Goal: Information Seeking & Learning: Learn about a topic

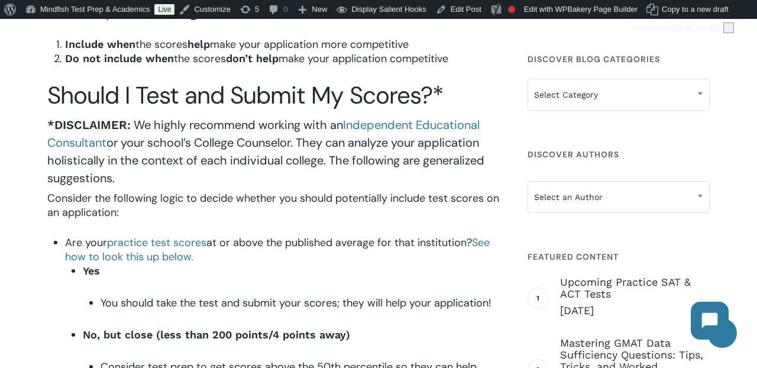
scroll to position [441, 0]
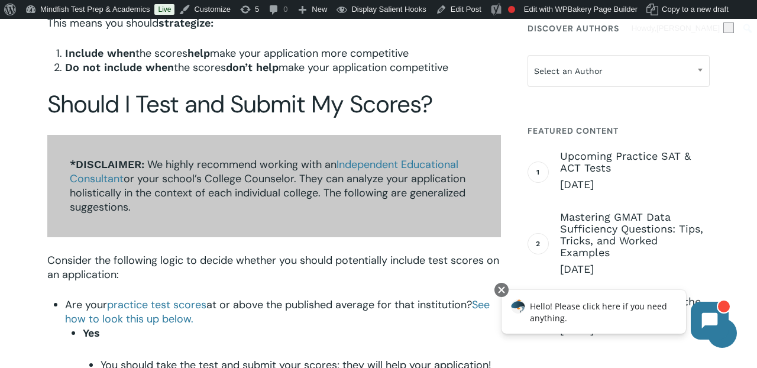
scroll to position [499, 0]
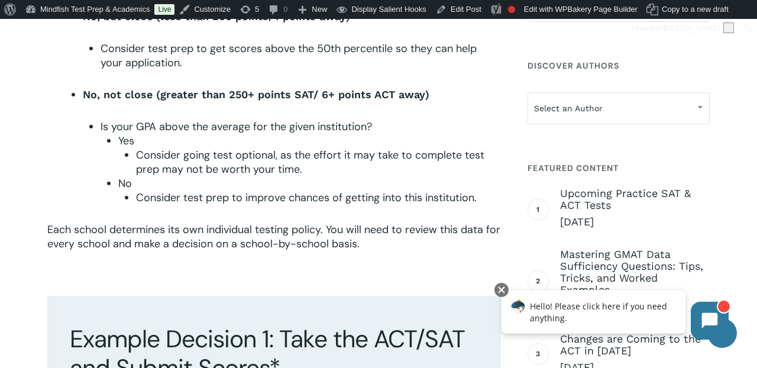
scroll to position [840, 0]
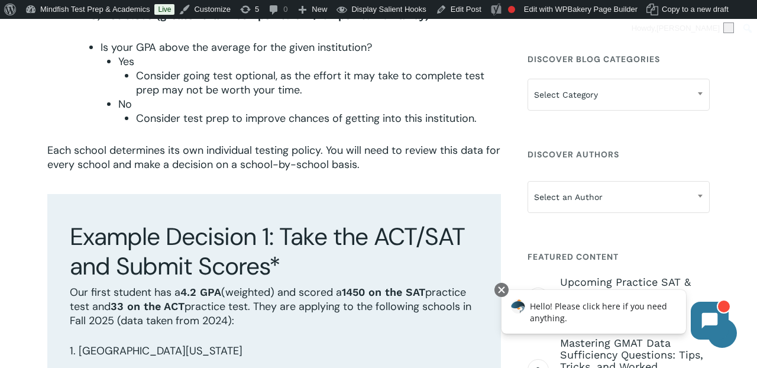
scroll to position [921, 0]
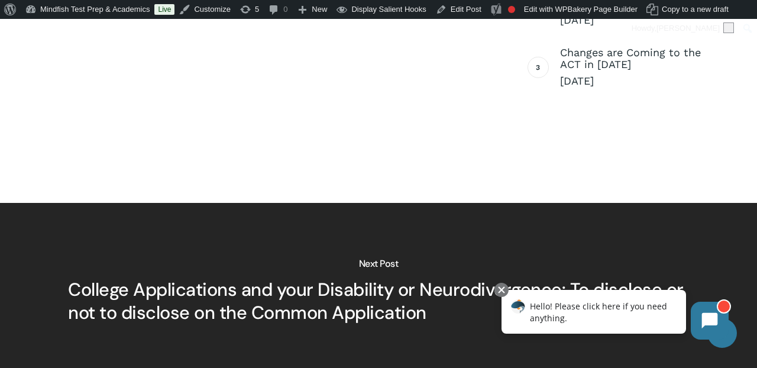
scroll to position [3412, 0]
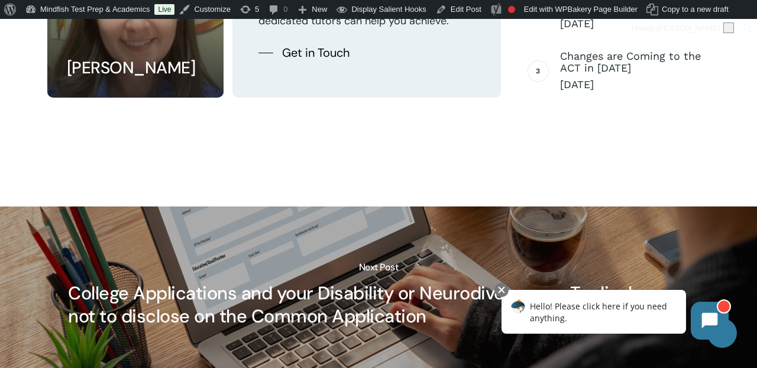
scroll to position [3606, 0]
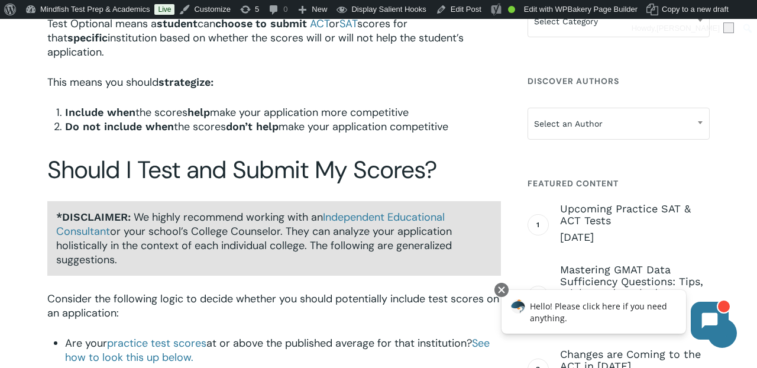
scroll to position [443, 0]
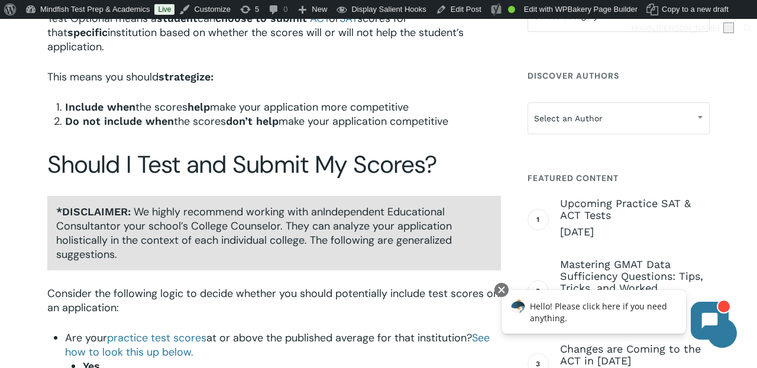
click at [356, 205] on span "Independent Educational Consultant" at bounding box center [250, 219] width 389 height 28
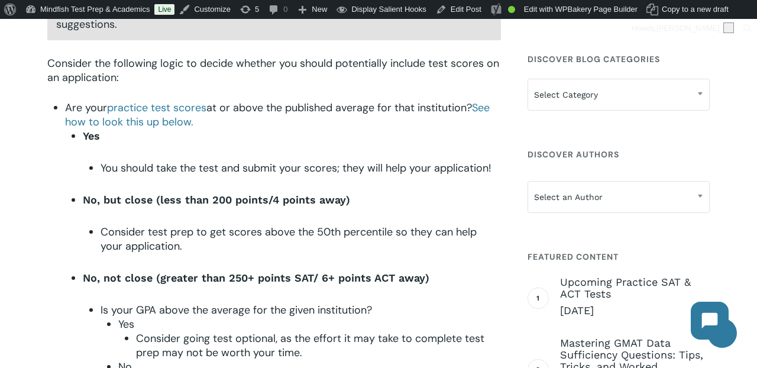
scroll to position [667, 0]
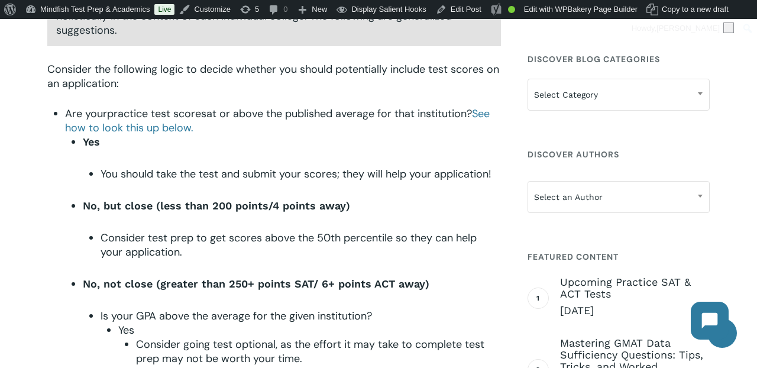
click at [201, 107] on span "practice test scores" at bounding box center [156, 114] width 99 height 14
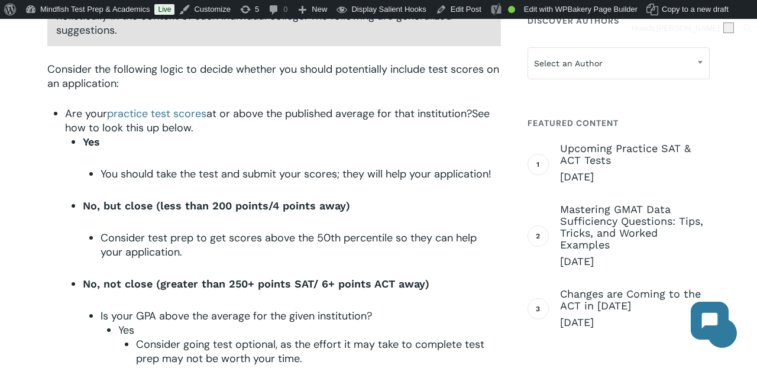
click at [109, 116] on span "See how to look this up below." at bounding box center [277, 121] width 425 height 28
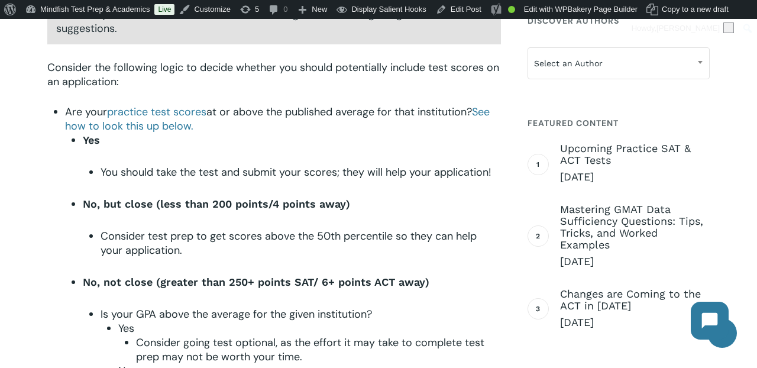
scroll to position [670, 0]
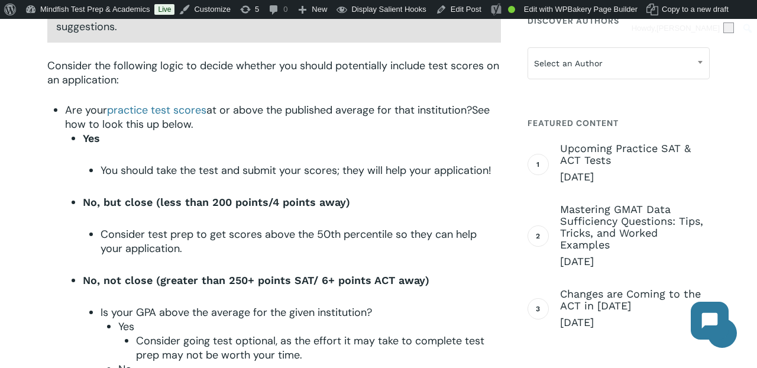
click at [490, 103] on span "See how to look this up below." at bounding box center [277, 117] width 425 height 28
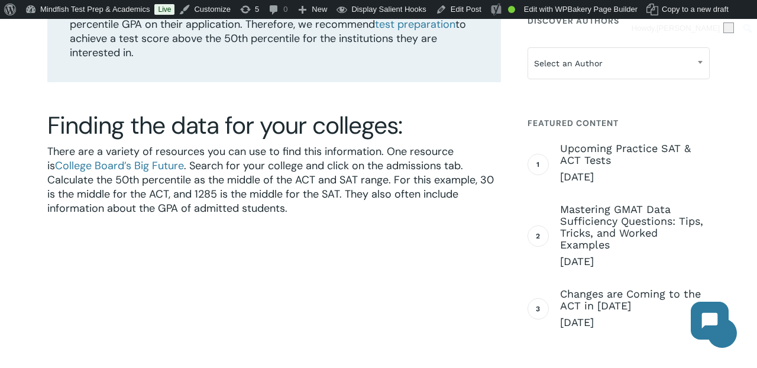
scroll to position [2983, 0]
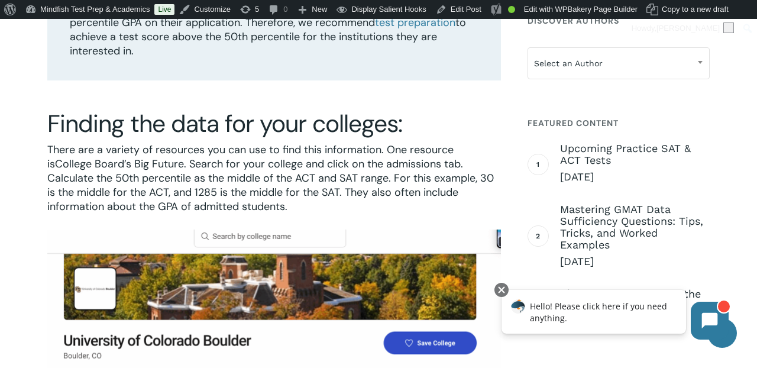
click at [144, 157] on span "College Board’s Big Future" at bounding box center [119, 164] width 129 height 14
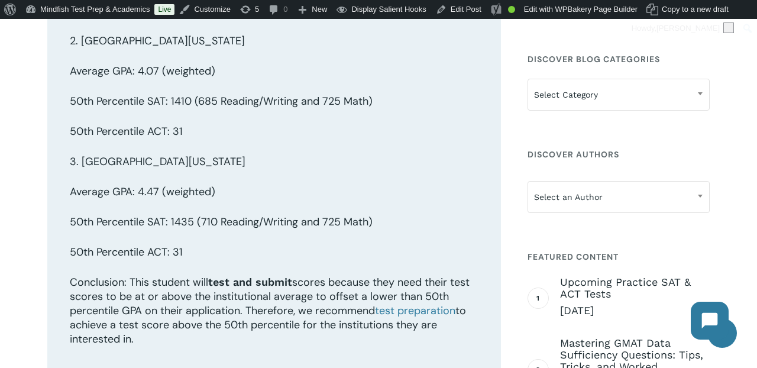
scroll to position [2677, 0]
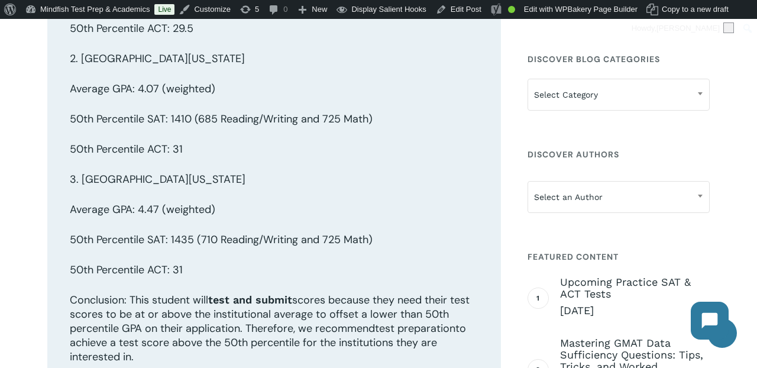
click at [412, 321] on span "test preparation" at bounding box center [415, 328] width 80 height 14
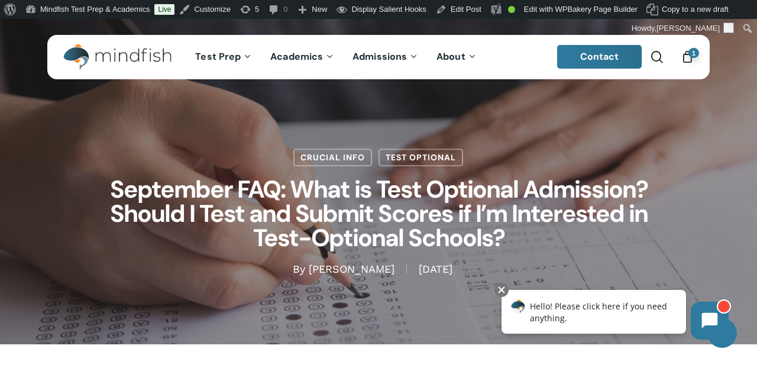
scroll to position [29, 0]
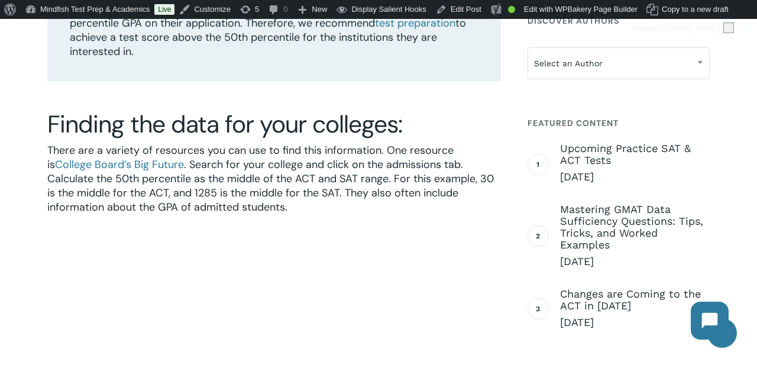
scroll to position [2983, 0]
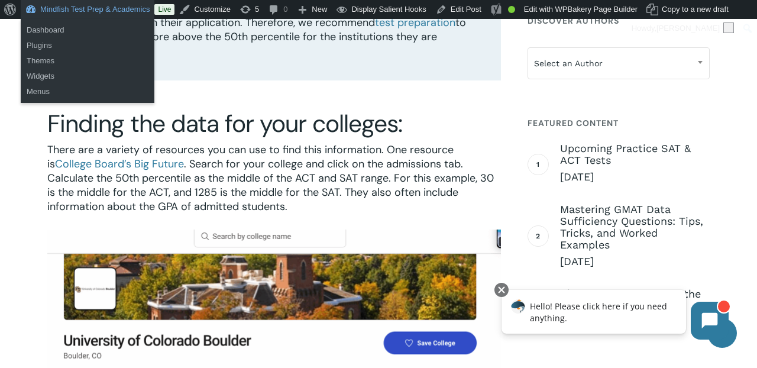
click at [58, 0] on link "Mindfish Test Prep & Academics" at bounding box center [88, 9] width 134 height 19
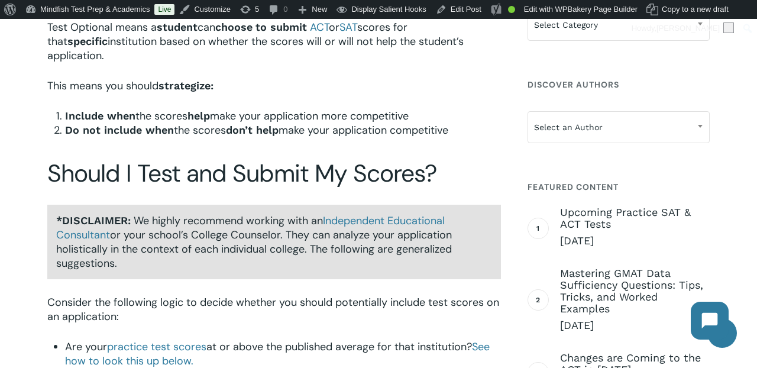
scroll to position [458, 0]
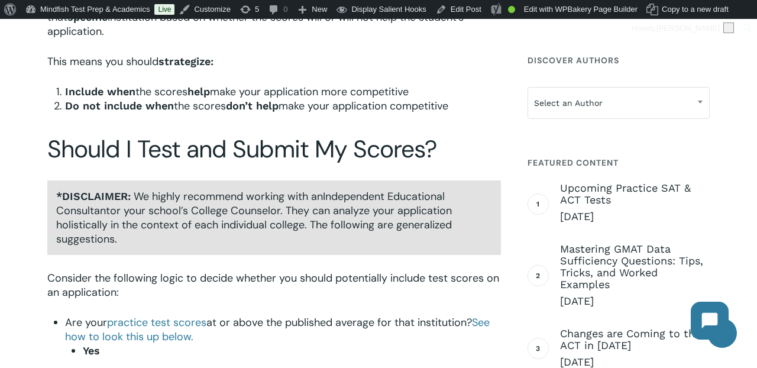
click at [404, 189] on span "Independent Educational Consultant" at bounding box center [250, 203] width 389 height 28
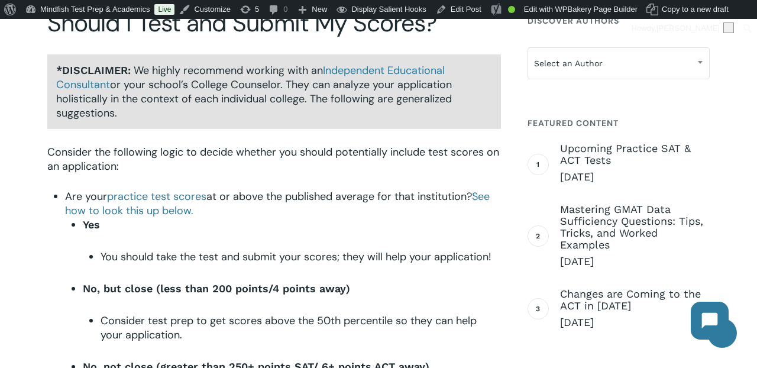
scroll to position [585, 0]
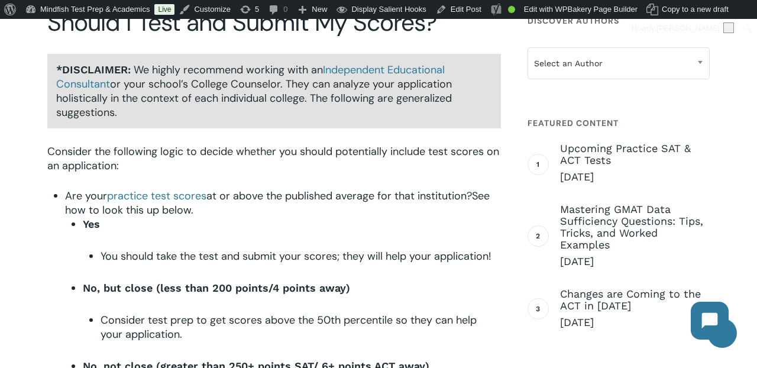
click at [485, 189] on span "See how to look this up below." at bounding box center [277, 203] width 425 height 28
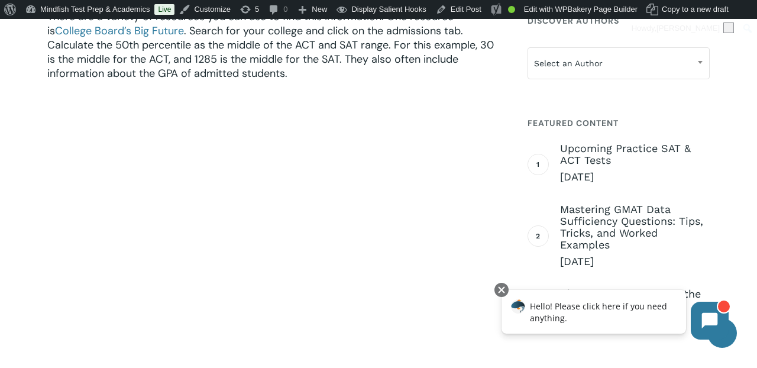
scroll to position [3155, 0]
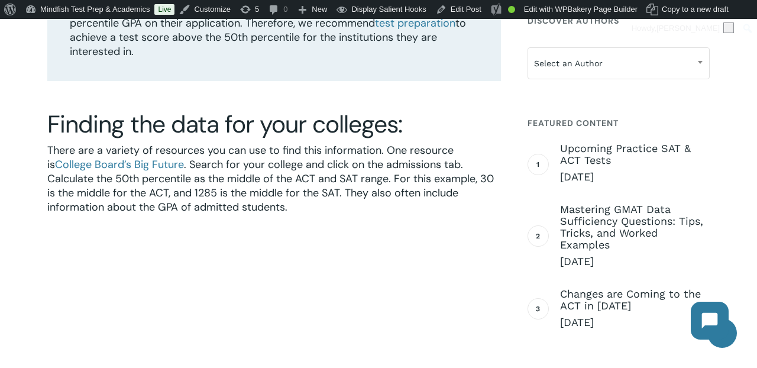
scroll to position [2983, 0]
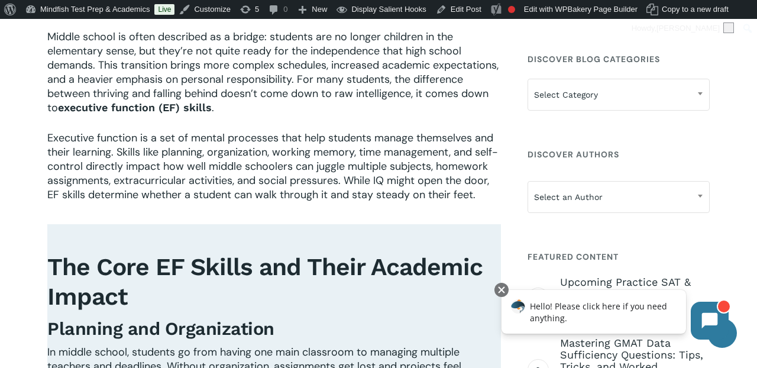
scroll to position [257, 0]
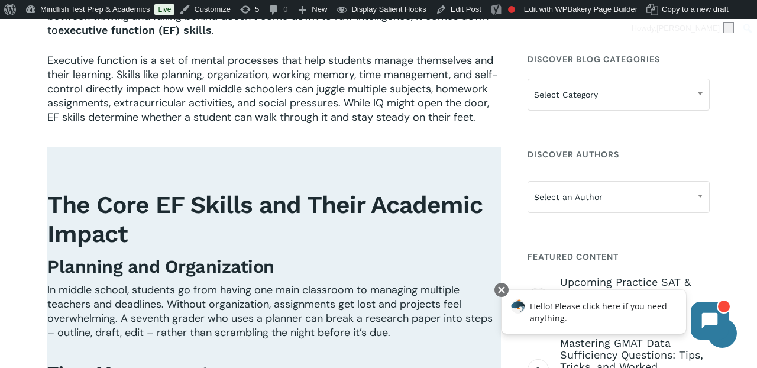
scroll to position [276, 0]
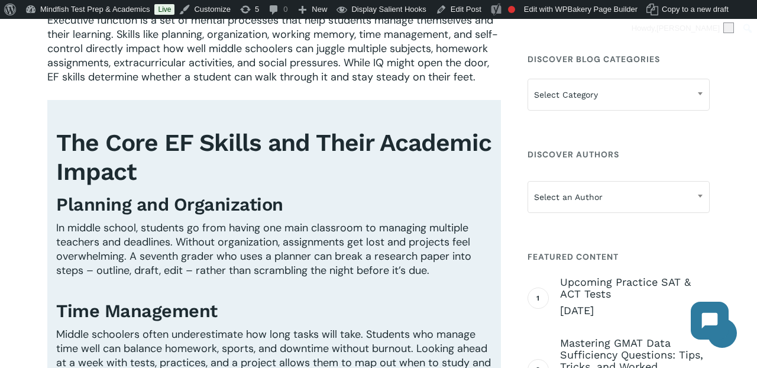
scroll to position [377, 0]
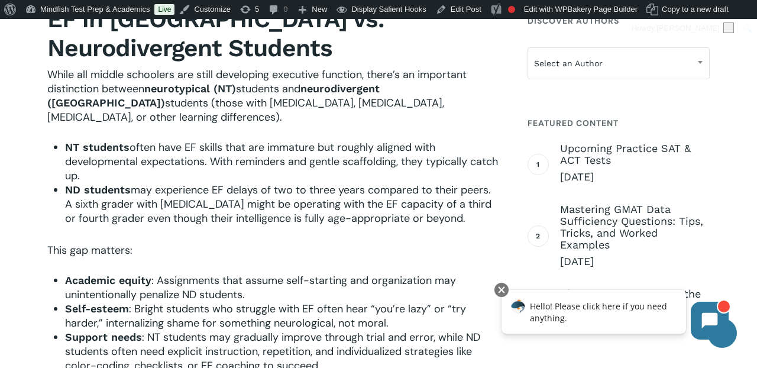
scroll to position [1264, 0]
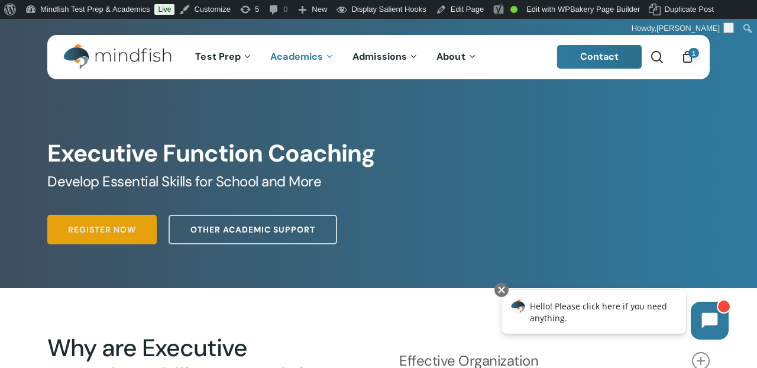
click at [108, 226] on span "Register Now" at bounding box center [102, 230] width 68 height 12
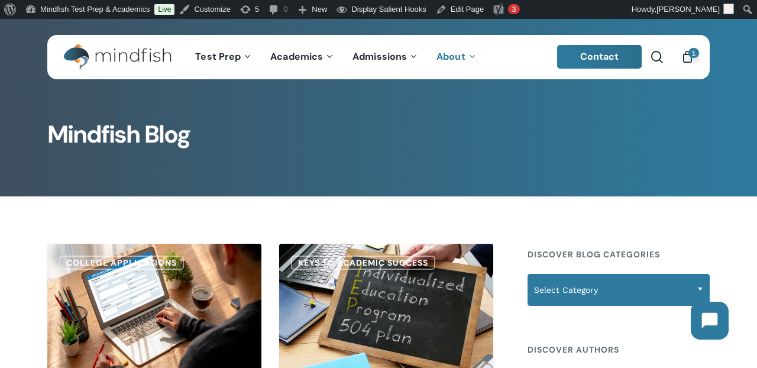
click at [649, 291] on span "Select Category" at bounding box center [618, 290] width 181 height 25
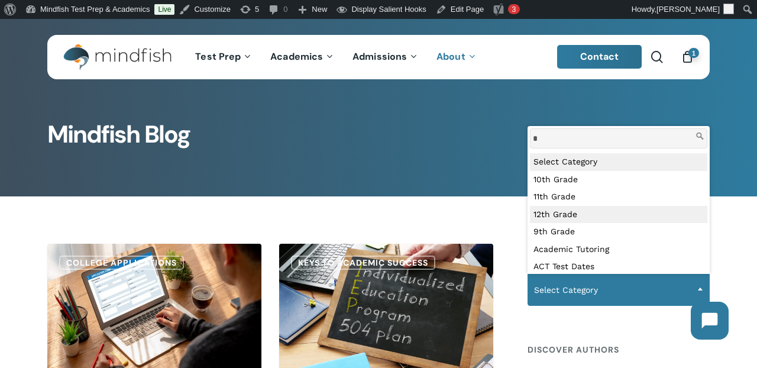
type input "**"
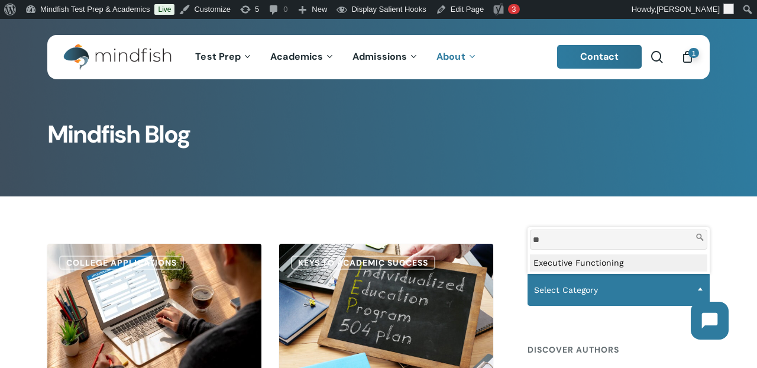
select select "***"
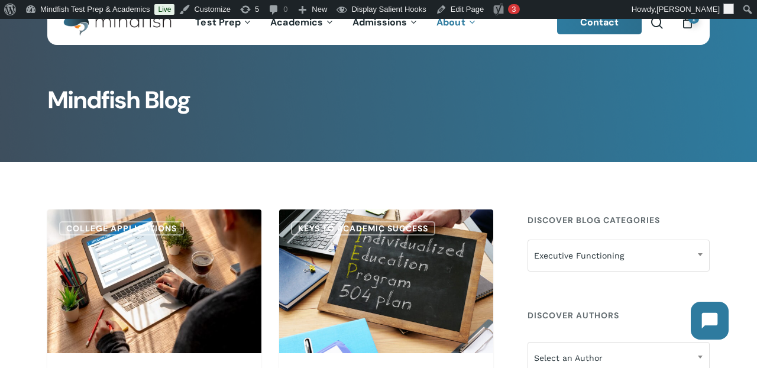
scroll to position [58, 0]
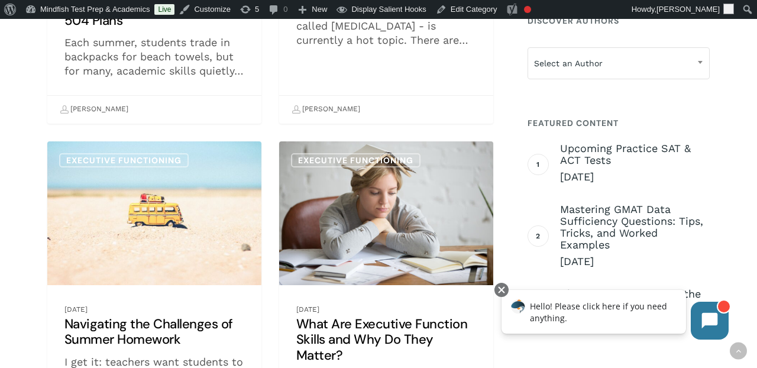
scroll to position [512, 0]
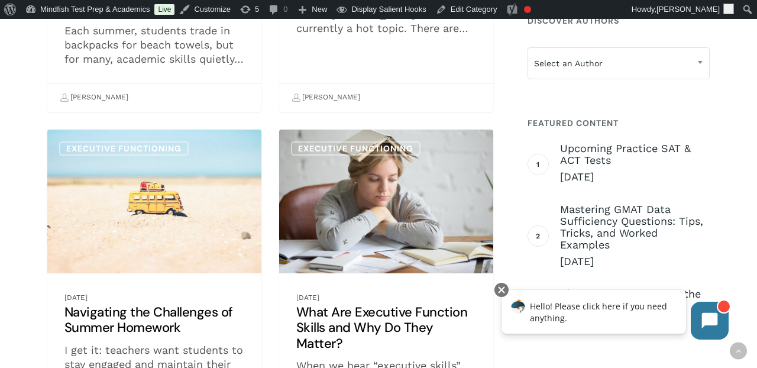
click at [402, 217] on link "What Are Executive Function Skills and Why Do They Matter?" at bounding box center [386, 296] width 214 height 333
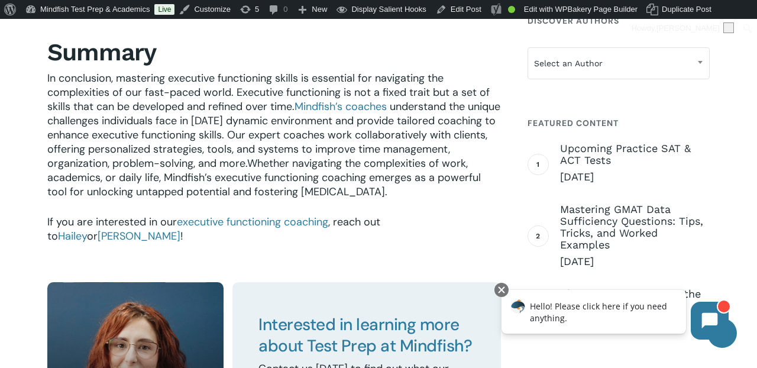
scroll to position [2378, 0]
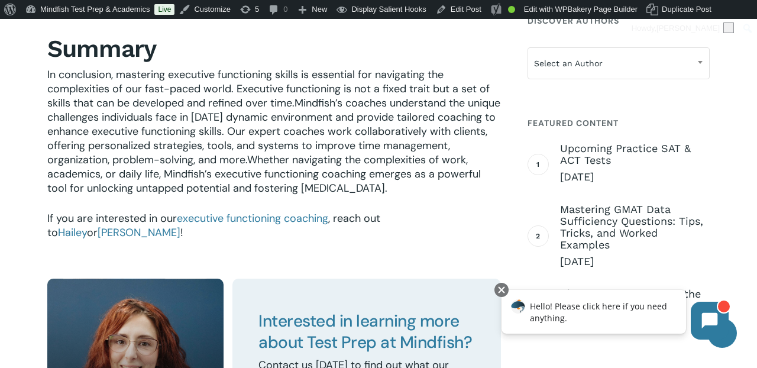
click at [381, 103] on link "Mindfish’s coaches" at bounding box center [341, 103] width 92 height 14
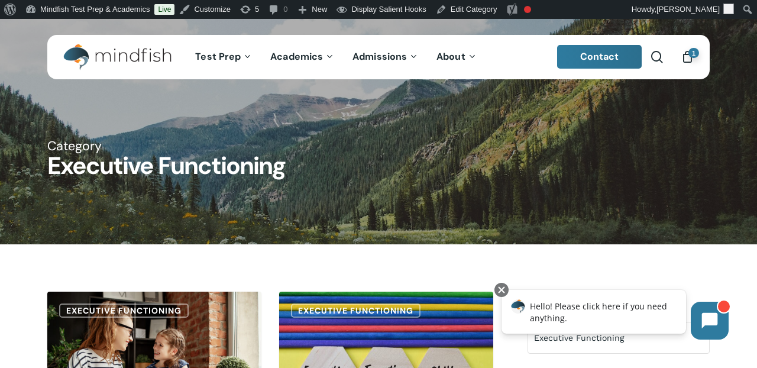
scroll to position [22, 0]
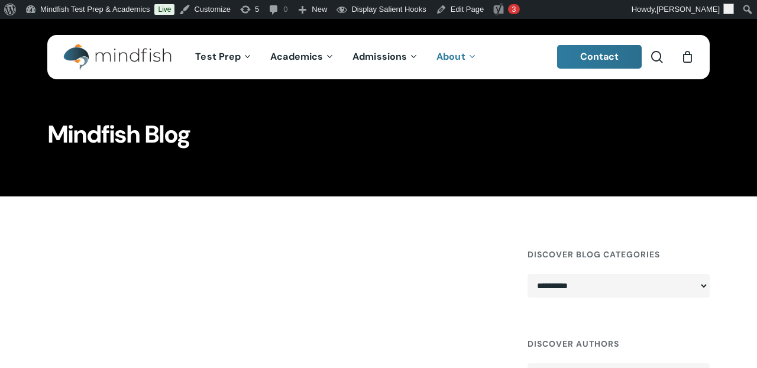
select select "***"
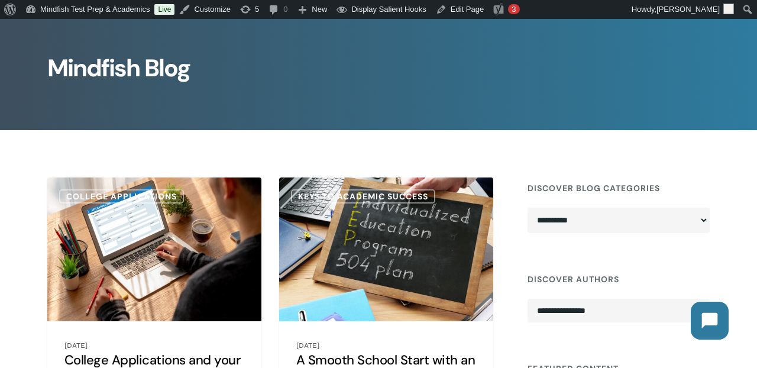
select select "***"
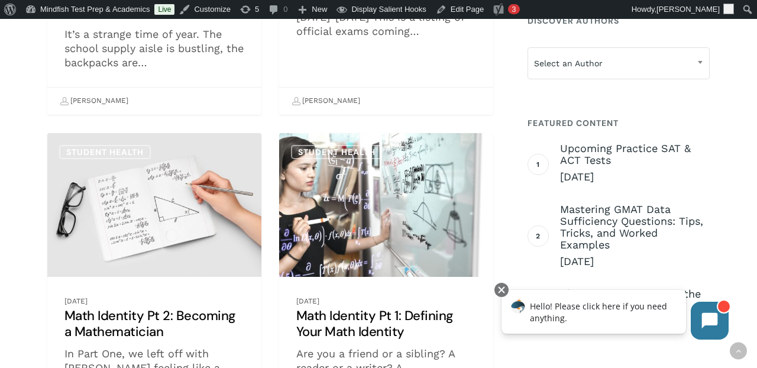
scroll to position [830, 0]
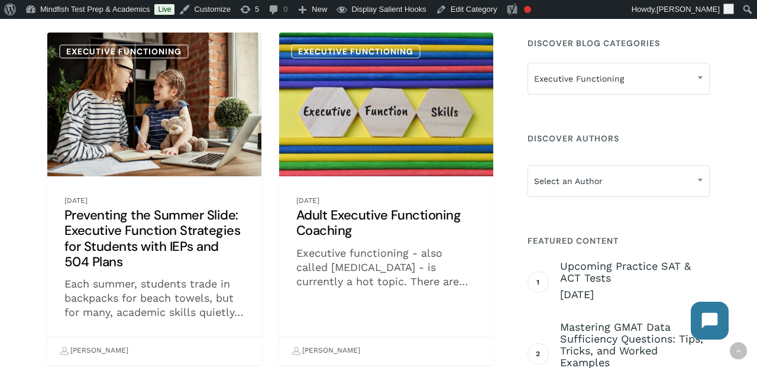
scroll to position [307, 0]
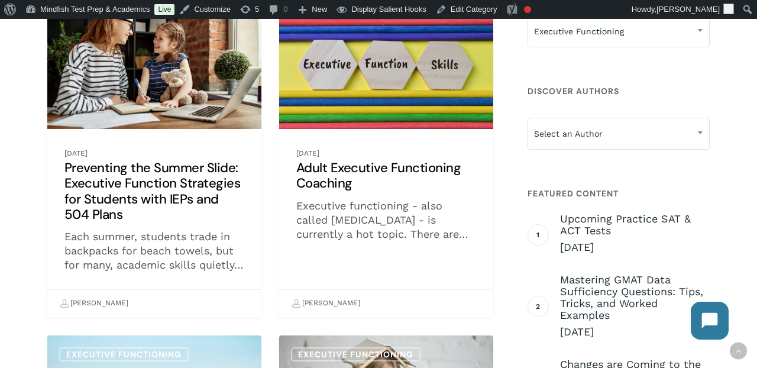
click at [178, 225] on link "Preventing the Summer Slide: Executive Function Strategies for Students with IE…" at bounding box center [154, 151] width 214 height 333
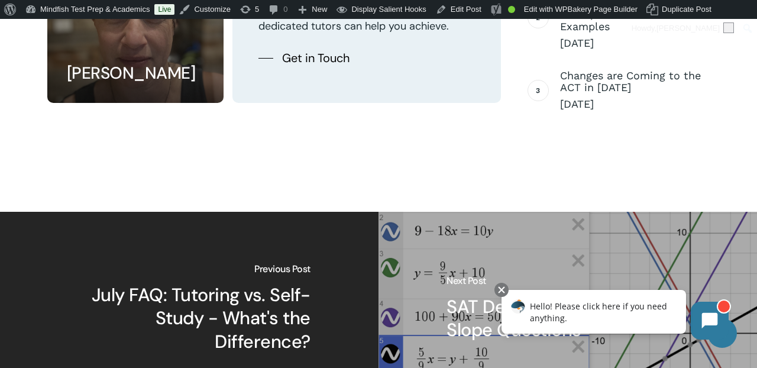
scroll to position [2281, 0]
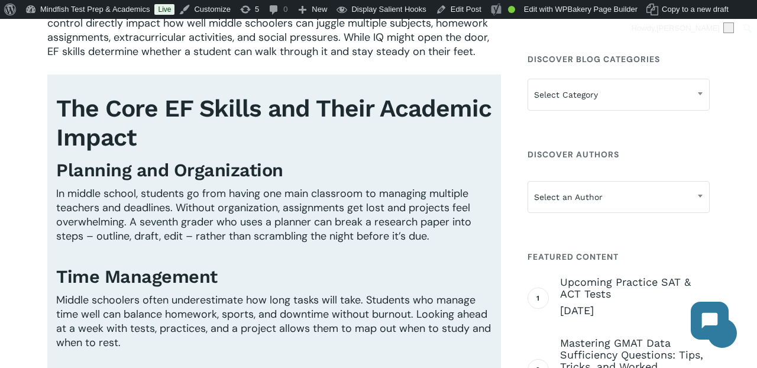
scroll to position [444, 0]
